Goal: Check status: Verify the current state of an ongoing process or item

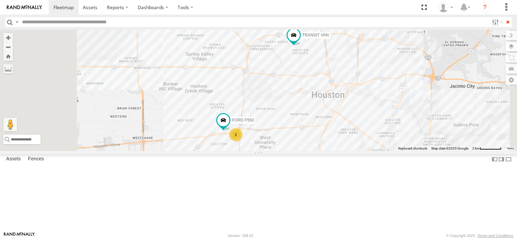
click at [394, 79] on div "FORD F550 2 TRANSIT VAN" at bounding box center [258, 90] width 517 height 121
click at [390, 85] on div "FORD F550 2 TRANSIT VAN" at bounding box center [258, 90] width 517 height 121
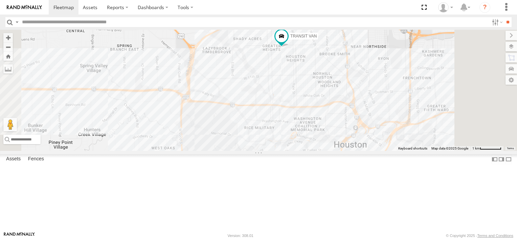
click at [411, 74] on div "FORD F550 TRANSIT VAN DODGE RAM" at bounding box center [258, 90] width 517 height 121
click at [411, 71] on div "FORD F550 TRANSIT VAN DODGE RAM" at bounding box center [258, 90] width 517 height 121
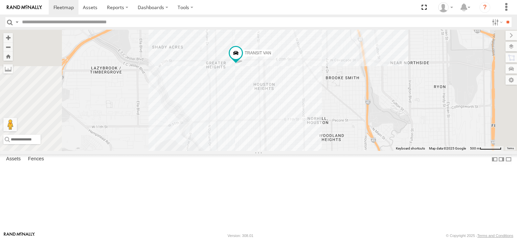
click at [401, 94] on div "FORD F550 TRANSIT VAN DODGE RAM El Bolillo B1 0" at bounding box center [258, 90] width 517 height 121
click at [13, 47] on button "Zoom out" at bounding box center [7, 46] width 9 height 9
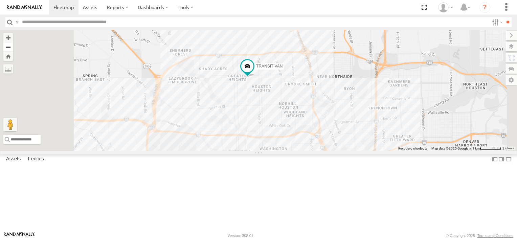
click at [13, 47] on button "Zoom out" at bounding box center [7, 46] width 9 height 9
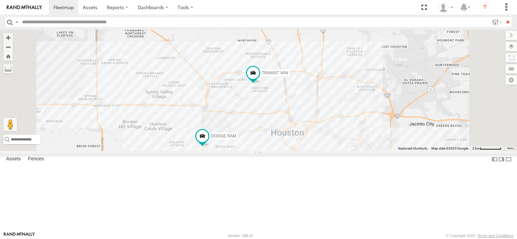
click at [360, 119] on div "TRANSIT VAN DODGE RAM 2" at bounding box center [258, 90] width 517 height 121
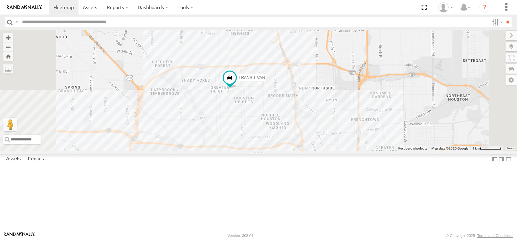
click at [304, 98] on div "TRANSIT VAN DODGE RAM" at bounding box center [258, 90] width 517 height 121
click at [288, 103] on div "TRANSIT VAN DODGE RAM Garden Oaks OTG #7 0" at bounding box center [258, 90] width 517 height 121
click at [28, 8] on img at bounding box center [24, 7] width 35 height 5
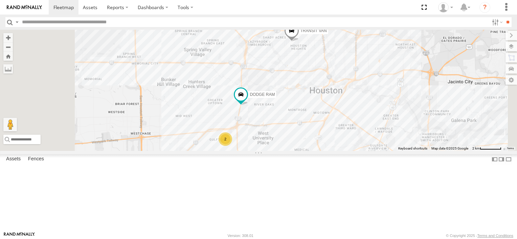
click at [232, 146] on div "2" at bounding box center [225, 140] width 14 height 14
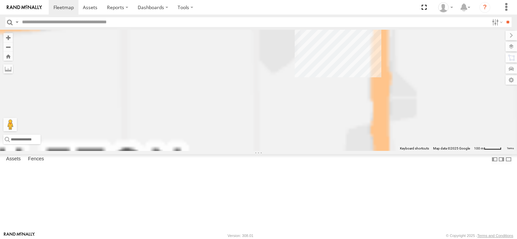
click at [311, 151] on div "TRANSIT VAN DODGE RAM" at bounding box center [258, 90] width 517 height 121
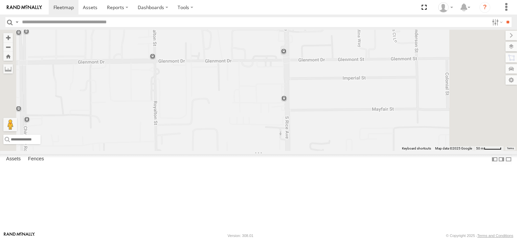
click at [130, 167] on div "Assets Fences" at bounding box center [258, 160] width 517 height 13
